Goal: Task Accomplishment & Management: Use online tool/utility

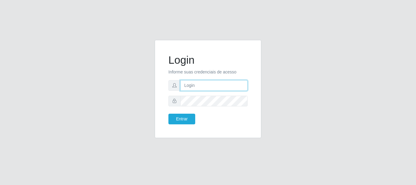
click at [220, 83] on input "text" at bounding box center [213, 85] width 67 height 11
type input "ritaiwof@B5"
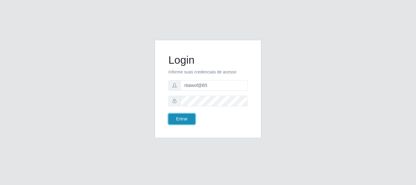
click at [182, 120] on button "Entrar" at bounding box center [182, 119] width 27 height 11
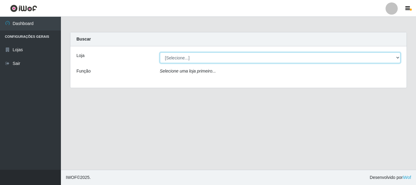
click at [394, 58] on select "[Selecione...] Bemais Supermercados - B5 Anatólia" at bounding box center [280, 57] width 241 height 11
select select "405"
click at [160, 52] on select "[Selecione...] Bemais Supermercados - B5 Anatólia" at bounding box center [280, 57] width 241 height 11
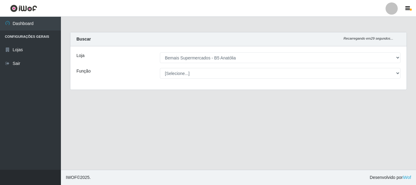
drag, startPoint x: 400, startPoint y: 73, endPoint x: 390, endPoint y: 80, distance: 12.3
click at [400, 73] on div "[Selecione...] ASG ASG + ASG ++ Auxiliar de Estacionamento Auxiliar de Estacion…" at bounding box center [280, 73] width 250 height 11
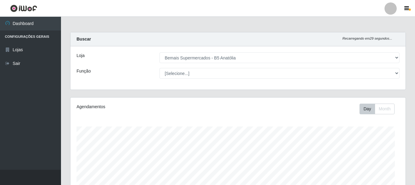
scroll to position [126, 335]
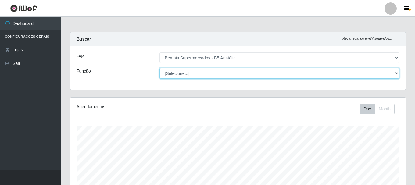
drag, startPoint x: 396, startPoint y: 74, endPoint x: 384, endPoint y: 78, distance: 12.1
click at [395, 74] on select "[Selecione...] ASG ASG + ASG ++ Auxiliar de Estacionamento Auxiliar de Estacion…" at bounding box center [279, 73] width 240 height 11
select select "82"
click at [159, 68] on select "[Selecione...] ASG ASG + ASG ++ Auxiliar de Estacionamento Auxiliar de Estacion…" at bounding box center [279, 73] width 240 height 11
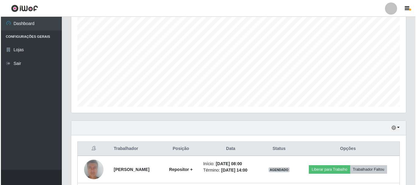
scroll to position [165, 0]
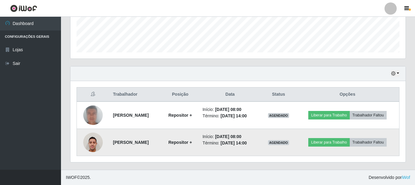
click at [88, 144] on img at bounding box center [93, 142] width 20 height 26
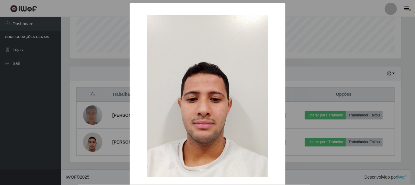
scroll to position [126, 332]
click at [334, 86] on div "× OK Cancel" at bounding box center [208, 92] width 416 height 185
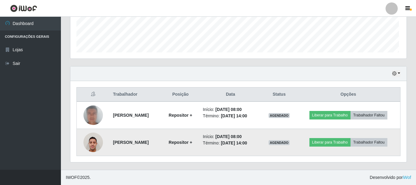
scroll to position [126, 335]
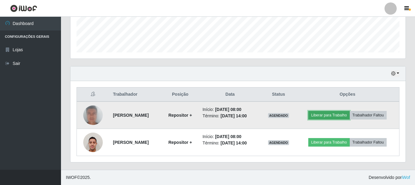
click at [338, 114] on button "Liberar para Trabalho" at bounding box center [328, 115] width 41 height 9
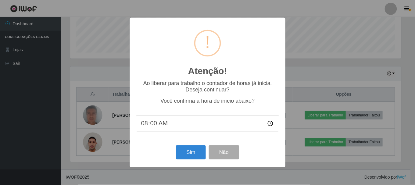
scroll to position [126, 332]
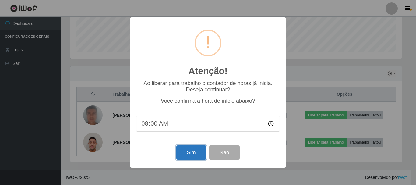
click at [195, 155] on button "Sim" at bounding box center [191, 152] width 30 height 14
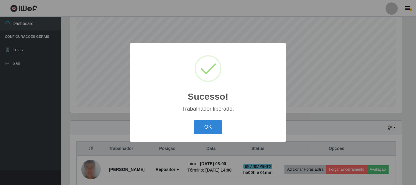
drag, startPoint x: 204, startPoint y: 131, endPoint x: 214, endPoint y: 133, distance: 10.4
click at [205, 130] on button "OK" at bounding box center [208, 127] width 28 height 14
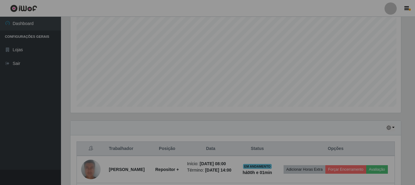
scroll to position [126, 335]
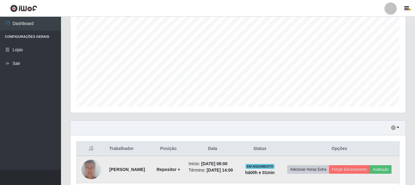
click at [94, 170] on img at bounding box center [91, 169] width 20 height 40
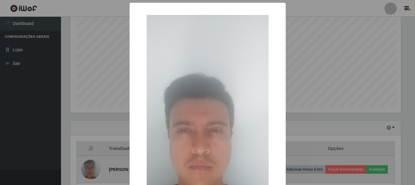
scroll to position [126, 332]
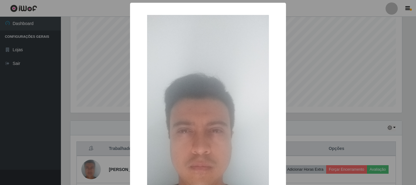
click at [299, 72] on div "× OK Cancel" at bounding box center [208, 92] width 416 height 185
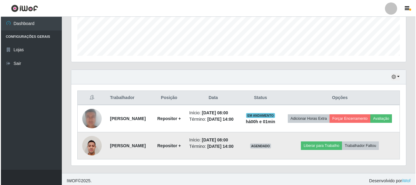
scroll to position [172, 0]
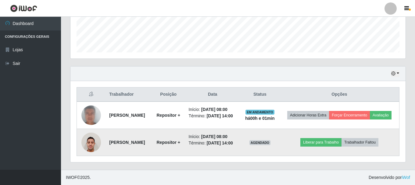
click at [91, 145] on img at bounding box center [91, 142] width 20 height 26
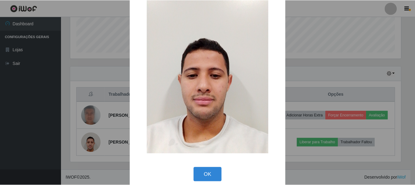
scroll to position [30, 0]
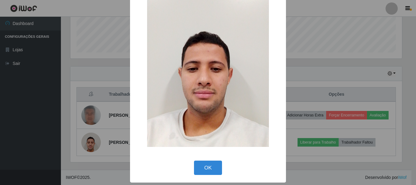
click at [308, 118] on div "× OK Cancel" at bounding box center [208, 92] width 416 height 185
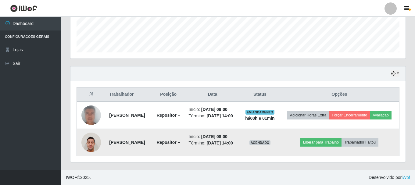
scroll to position [126, 335]
click at [324, 141] on button "Liberar para Trabalho" at bounding box center [320, 142] width 41 height 9
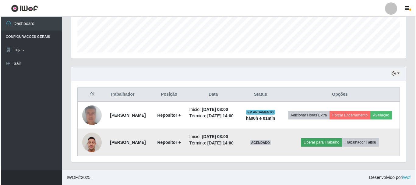
scroll to position [126, 332]
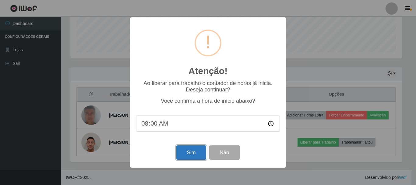
click at [187, 154] on button "Sim" at bounding box center [191, 152] width 30 height 14
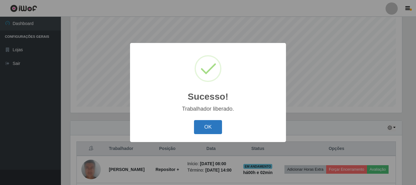
click at [210, 129] on button "OK" at bounding box center [208, 127] width 28 height 14
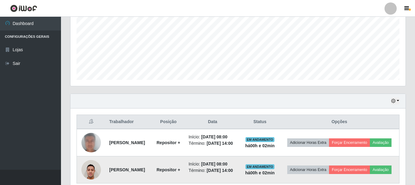
scroll to position [175, 0]
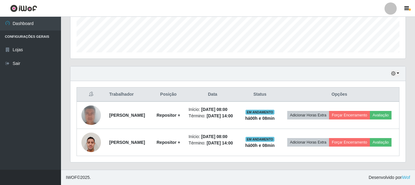
click at [409, 110] on div "Hoje 1 dia 3 dias 1 Semana Não encerrados Trabalhador Posição Data Status Opçõe…" at bounding box center [238, 118] width 345 height 104
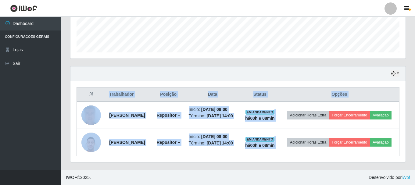
click at [409, 110] on div "Hoje 1 dia 3 dias 1 Semana Não encerrados Trabalhador Posição Data Status Opçõe…" at bounding box center [238, 118] width 345 height 104
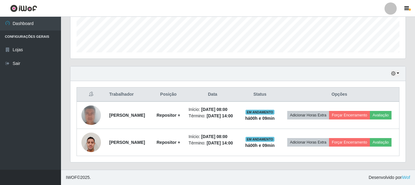
click at [409, 110] on div "Hoje 1 dia 3 dias 1 Semana Não encerrados Trabalhador Posição Data Status Opçõe…" at bounding box center [238, 118] width 345 height 104
